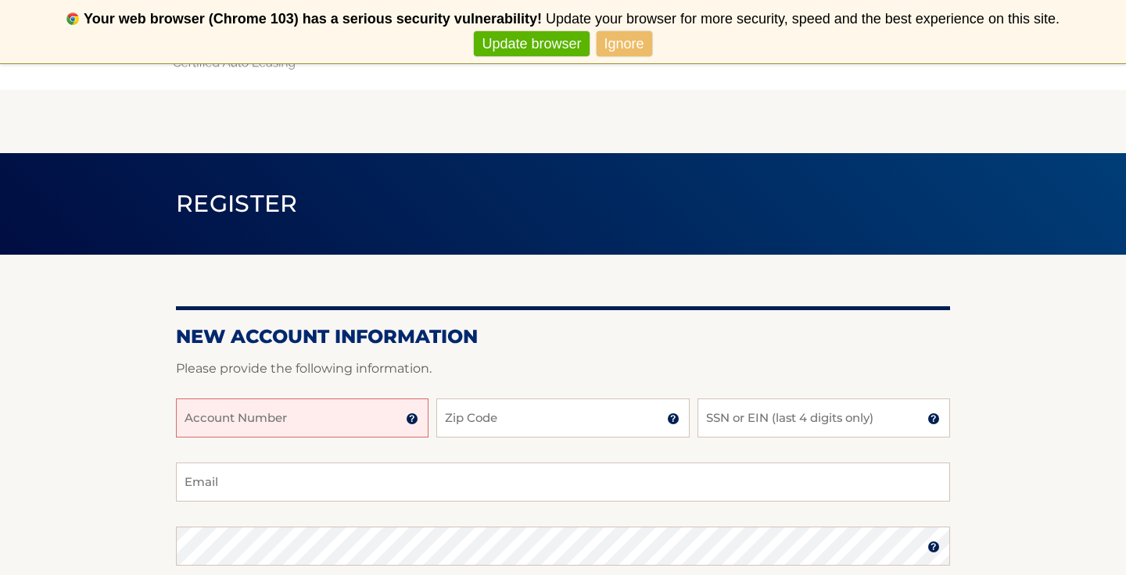
click at [258, 417] on input "Account Number" at bounding box center [302, 418] width 253 height 39
paste input "44455929142"
type input "44455929142"
click at [635, 48] on link "Ignore" at bounding box center [625, 44] width 56 height 26
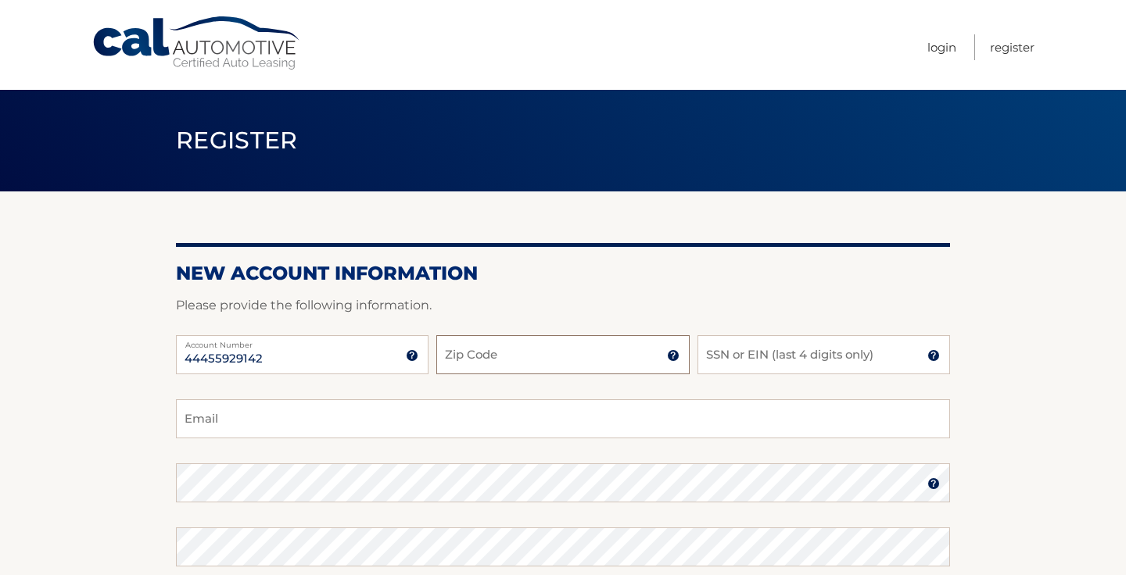
click at [497, 357] on input "Zip Code" at bounding box center [562, 354] width 253 height 39
type input "33328"
click at [807, 358] on input "SSN or EIN (last 4 digits only)" at bounding box center [823, 354] width 253 height 39
type input "7372"
click at [438, 413] on input "Email" at bounding box center [563, 419] width 774 height 39
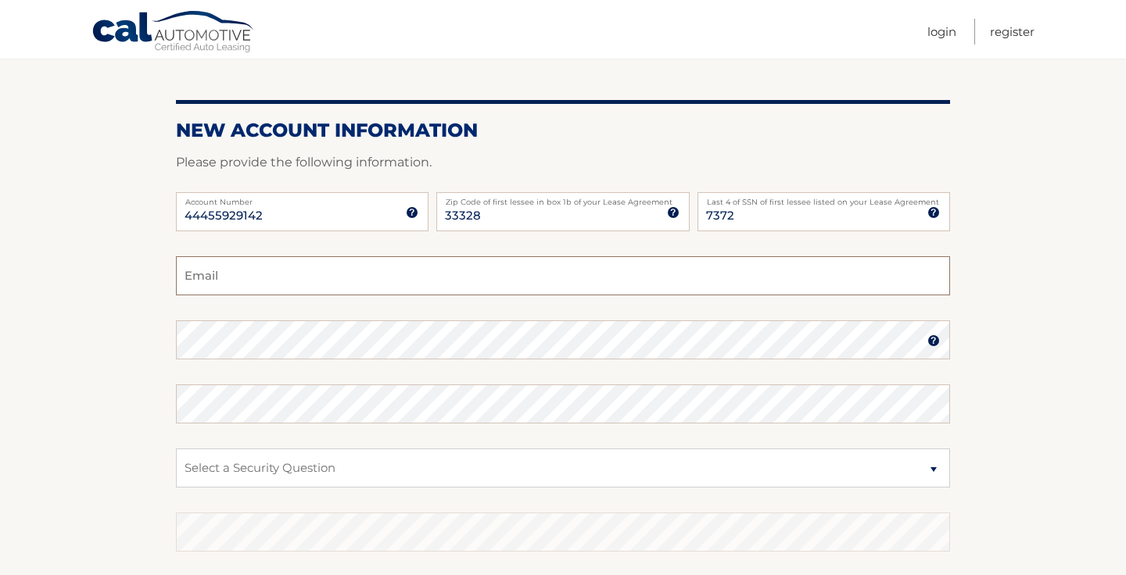
scroll to position [144, 0]
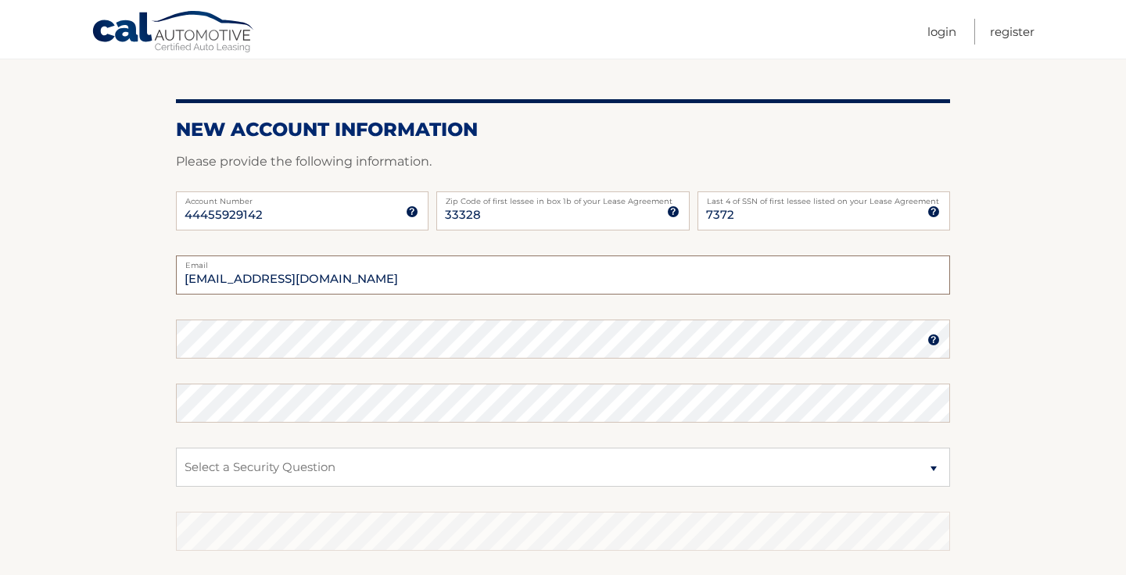
type input "joshsouza2008@gmail.com"
click at [374, 458] on select "Select a Security Question What was the name of your elementary school? What is…" at bounding box center [563, 467] width 774 height 39
select select "2"
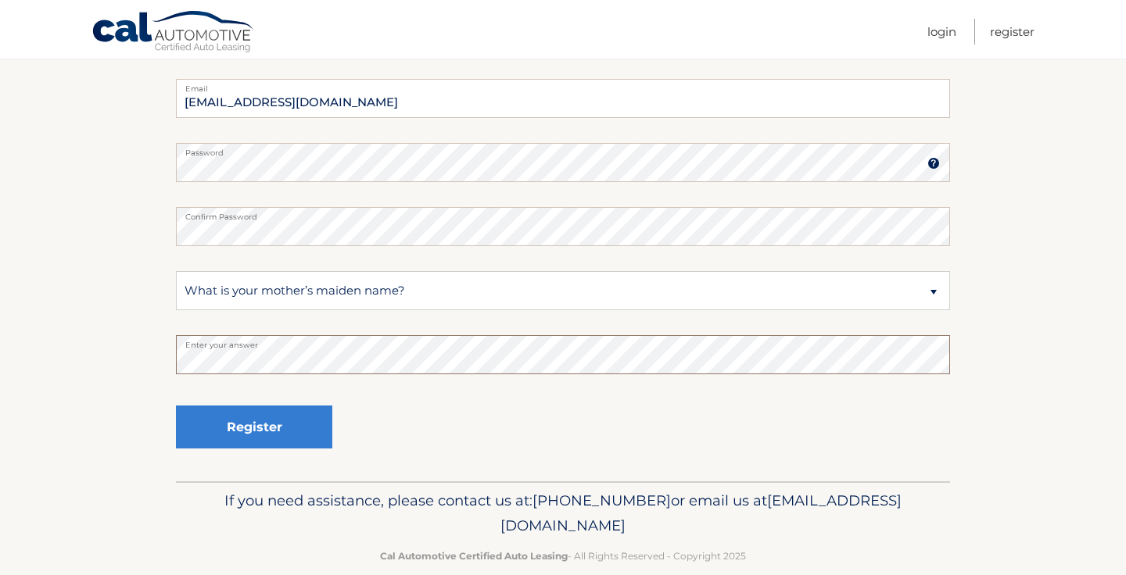
scroll to position [346, 0]
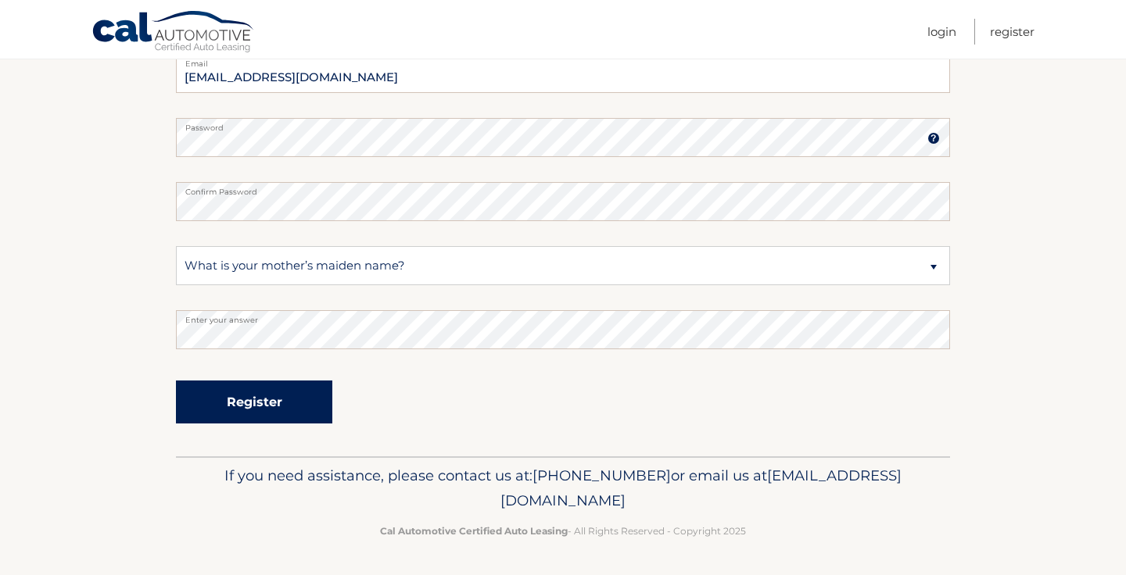
click at [256, 405] on button "Register" at bounding box center [254, 402] width 156 height 43
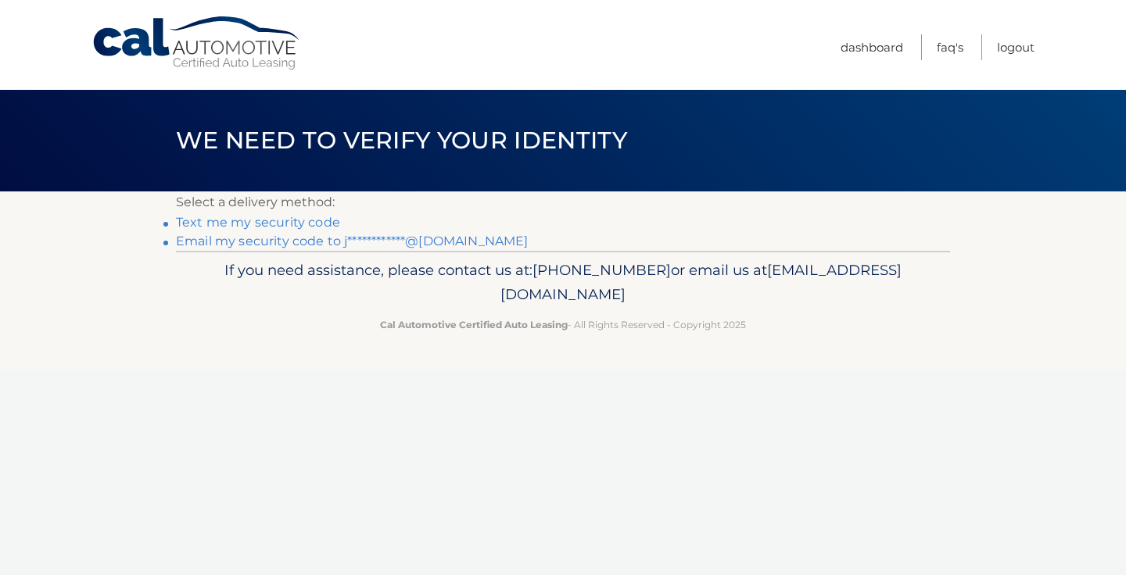
click at [276, 242] on link "**********" at bounding box center [352, 241] width 352 height 15
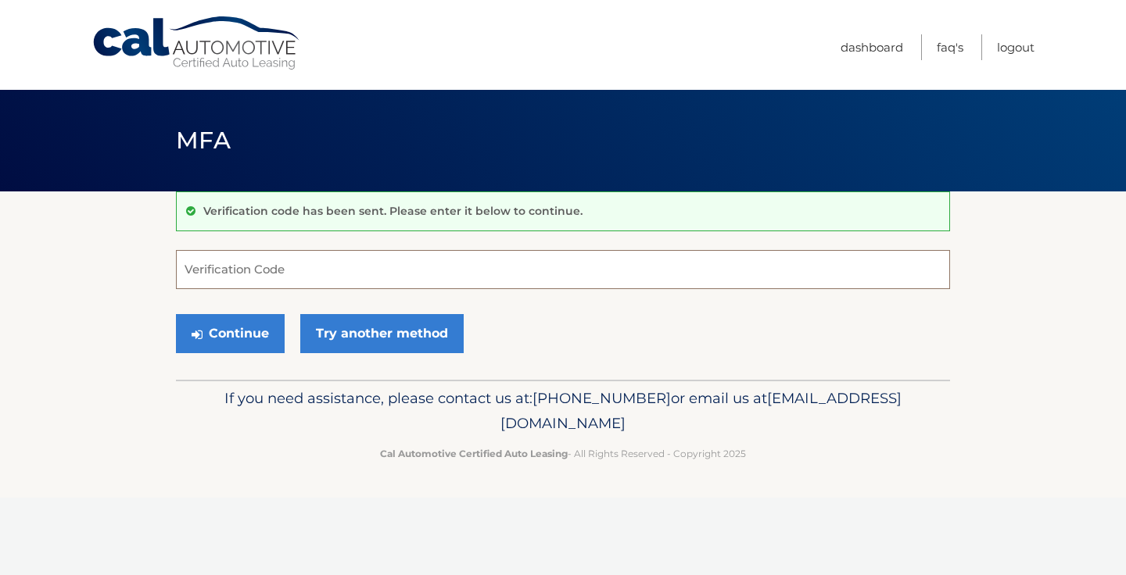
click at [250, 264] on input "Verification Code" at bounding box center [563, 269] width 774 height 39
paste input "742808"
click at [231, 334] on button "Continue" at bounding box center [230, 333] width 109 height 39
click at [306, 273] on input "742808" at bounding box center [563, 269] width 774 height 39
type input "742808"
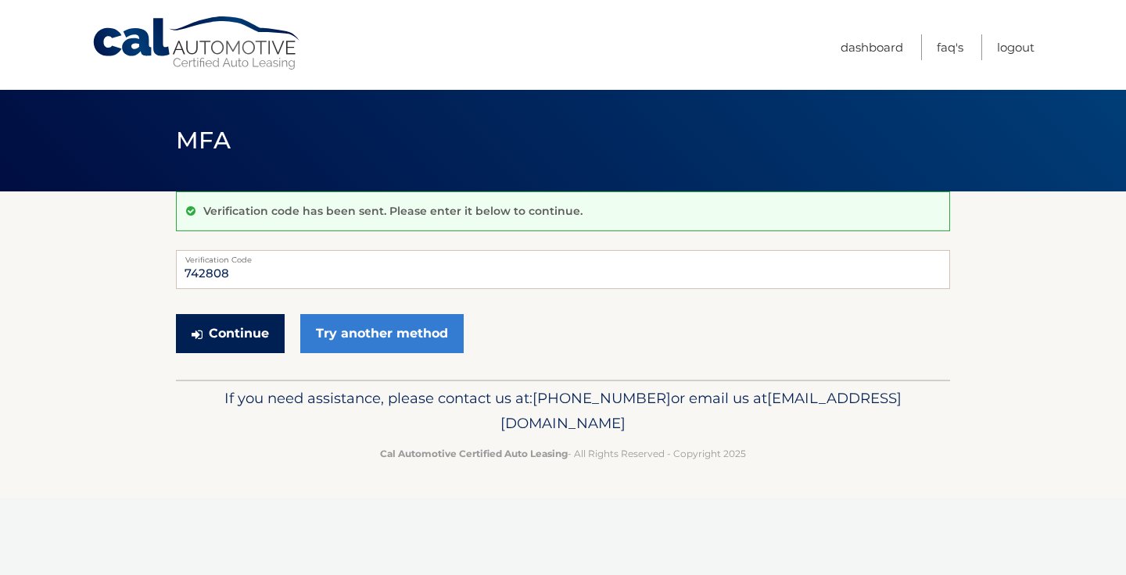
click at [243, 336] on button "Continue" at bounding box center [230, 333] width 109 height 39
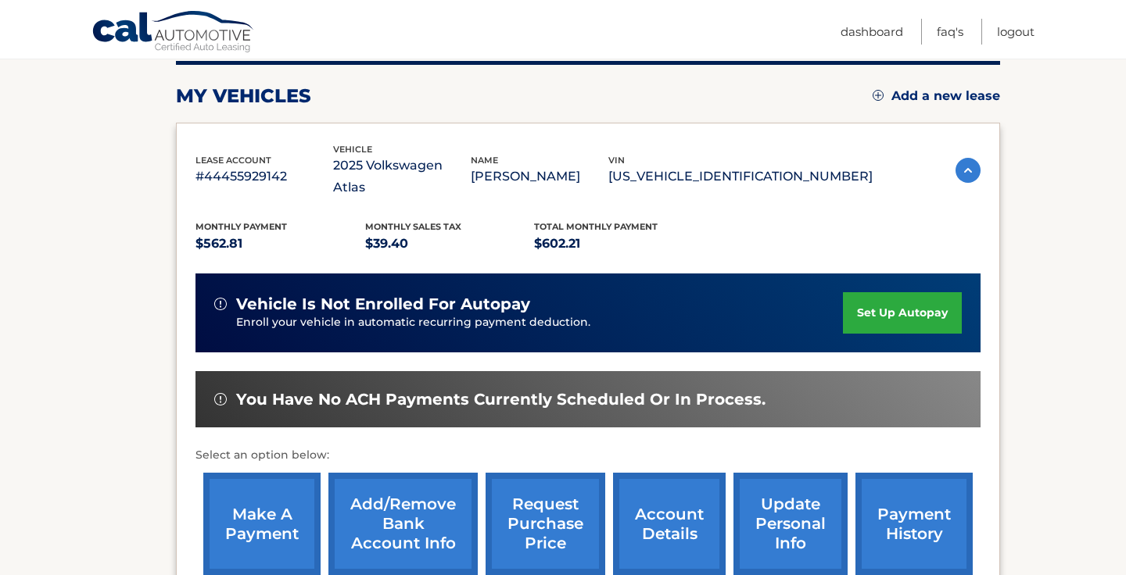
scroll to position [216, 0]
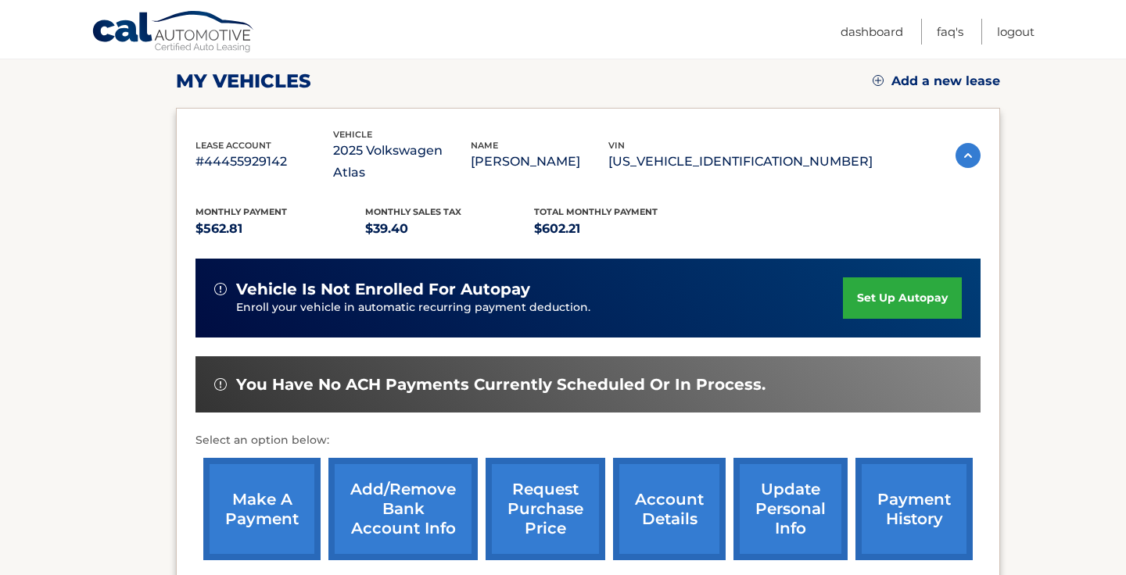
click at [865, 278] on link "set up autopay" at bounding box center [902, 298] width 119 height 41
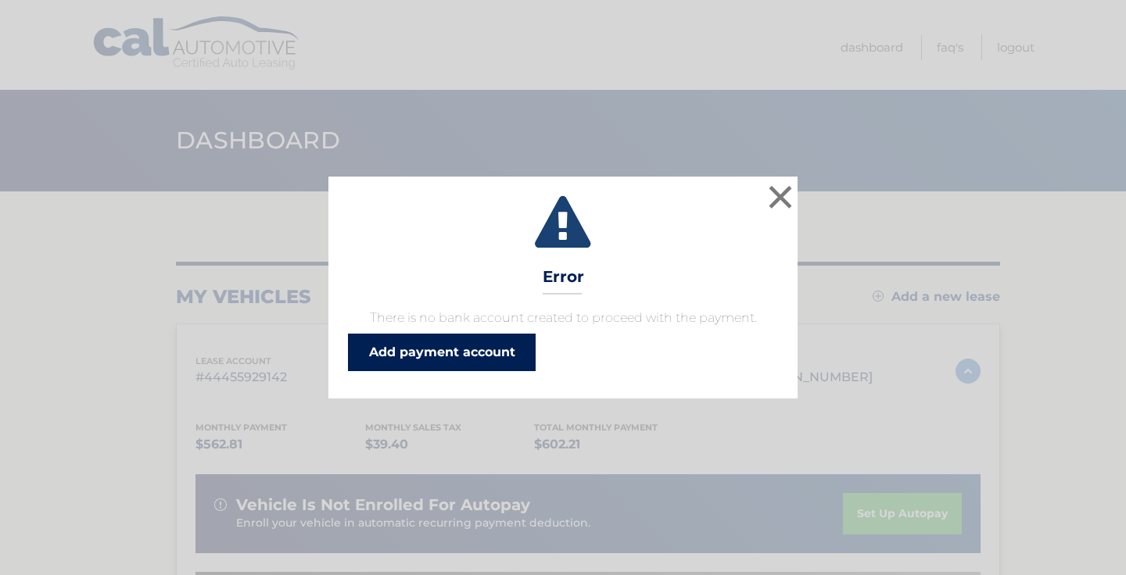
click at [495, 353] on link "Add payment account" at bounding box center [442, 353] width 188 height 38
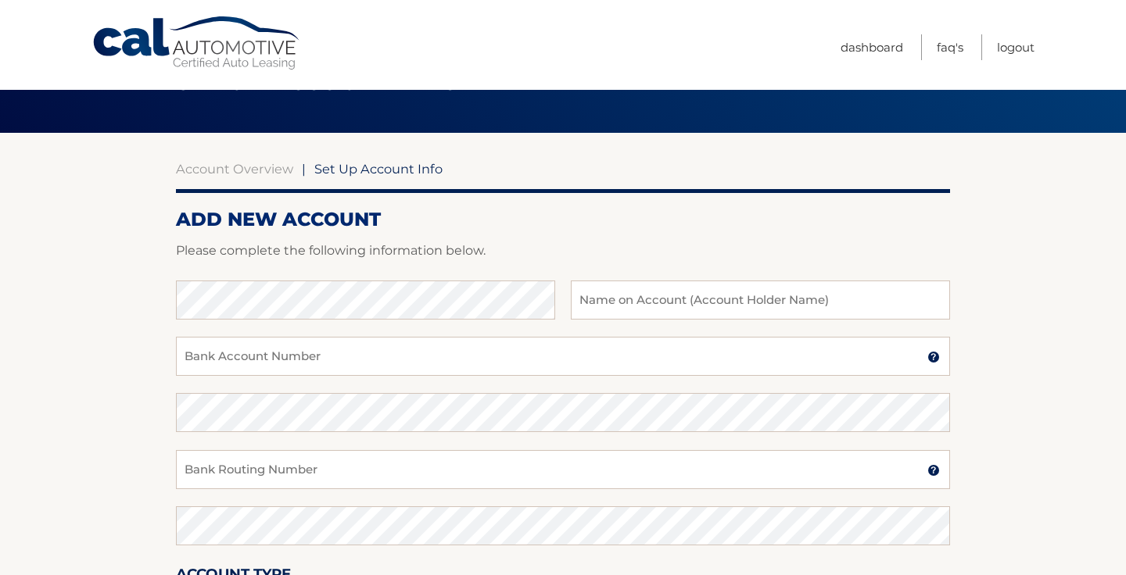
scroll to position [59, 0]
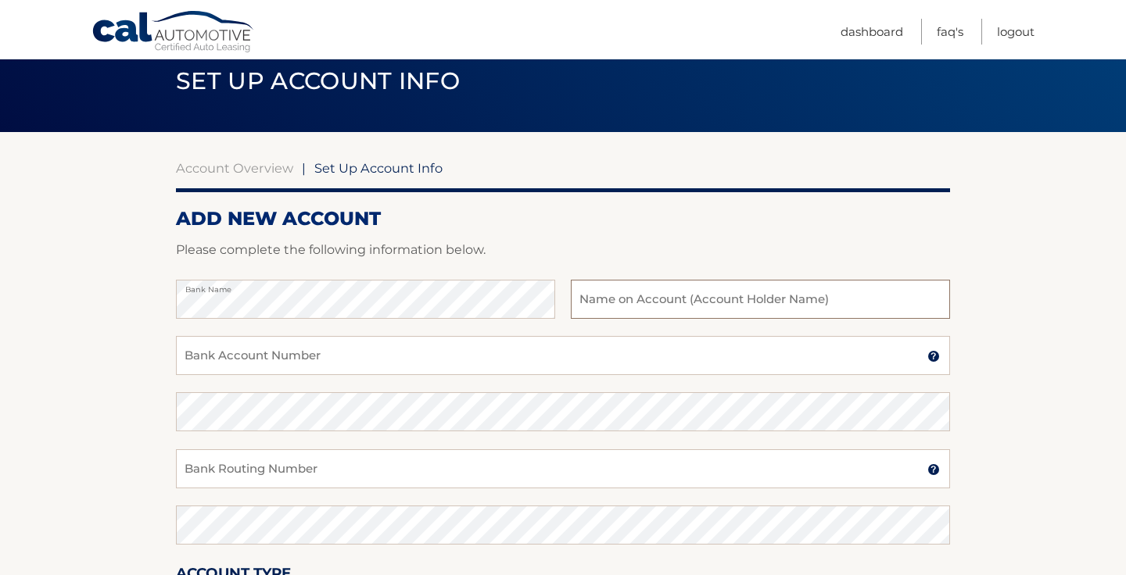
click at [605, 305] on input "text" at bounding box center [760, 299] width 379 height 39
type input "Green Gorilla Consulting Corp"
click at [405, 354] on input "Bank Account Number" at bounding box center [563, 355] width 774 height 39
click at [525, 357] on input "Bank Account Number" at bounding box center [563, 355] width 774 height 39
paste input "063100277"
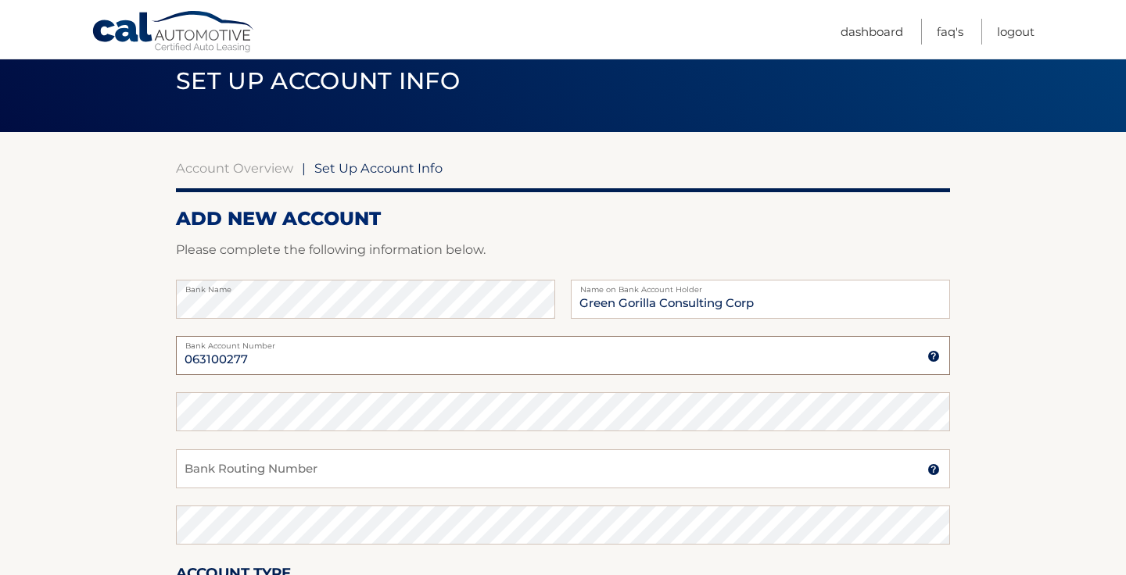
type input "063100277"
drag, startPoint x: 256, startPoint y: 356, endPoint x: 142, endPoint y: 353, distance: 114.2
click at [142, 353] on section "Account Overview | Set Up Account Info ADD NEW ACCOUNT Please complete the foll…" at bounding box center [563, 430] width 1126 height 597
click at [173, 415] on section "Account Overview | Set Up Account Info ADD NEW ACCOUNT Please complete the foll…" at bounding box center [563, 430] width 1126 height 597
click at [220, 357] on input "Bank Account Number" at bounding box center [563, 355] width 774 height 39
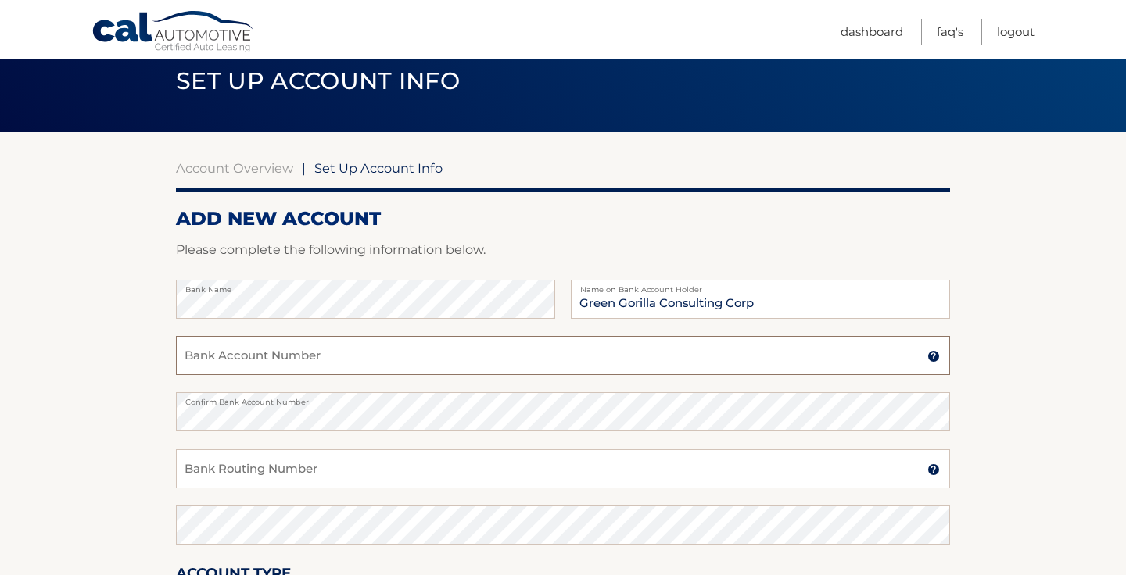
paste input "898132007934"
type input "898132007934"
click at [224, 472] on input "Bank Routing Number" at bounding box center [563, 469] width 774 height 39
paste input "063100277"
type input "063100277"
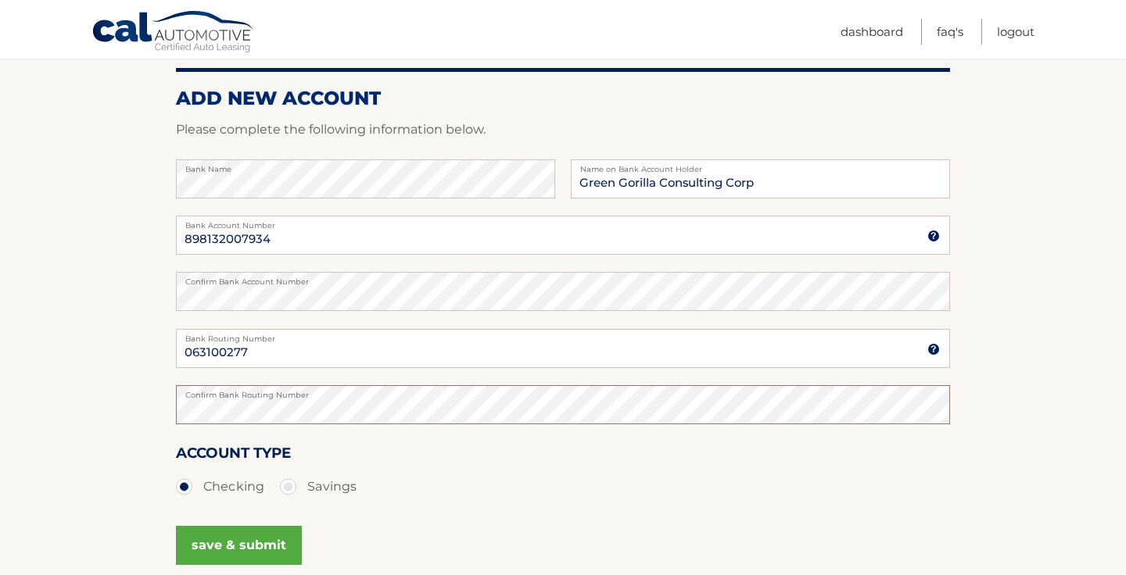
scroll to position [244, 0]
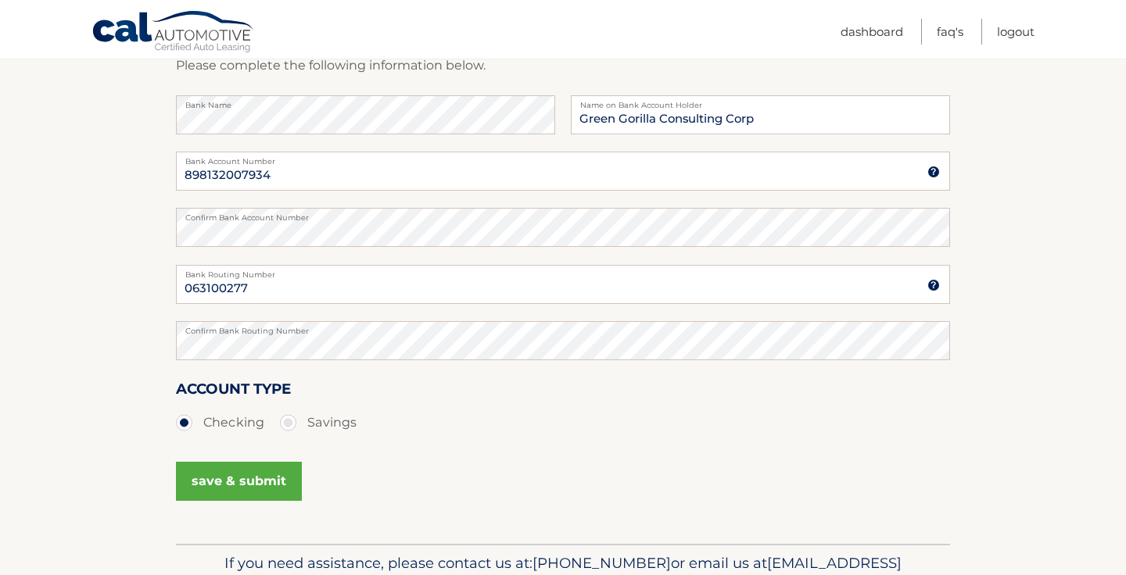
click at [244, 481] on button "save & submit" at bounding box center [239, 481] width 126 height 39
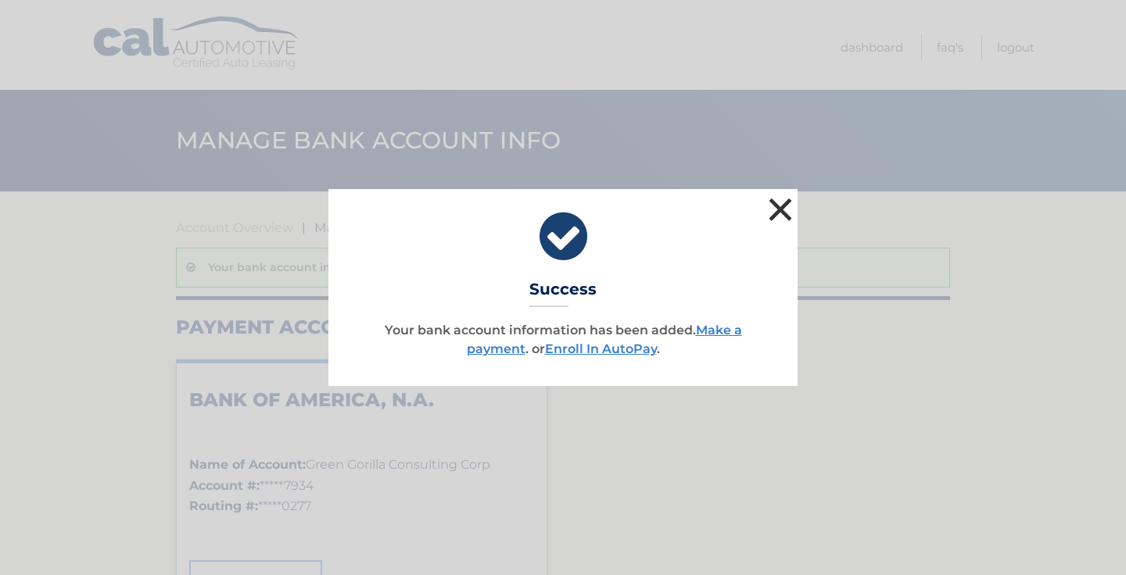
click at [776, 210] on button "×" at bounding box center [780, 209] width 31 height 31
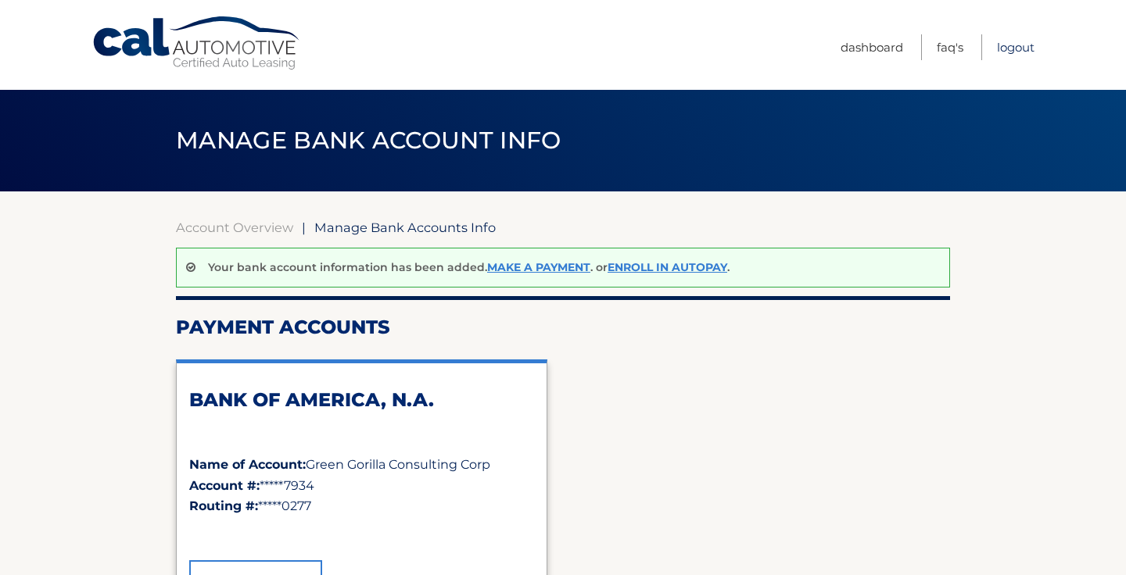
click at [1023, 47] on link "Logout" at bounding box center [1016, 47] width 38 height 26
